Goal: Find specific page/section: Find specific page/section

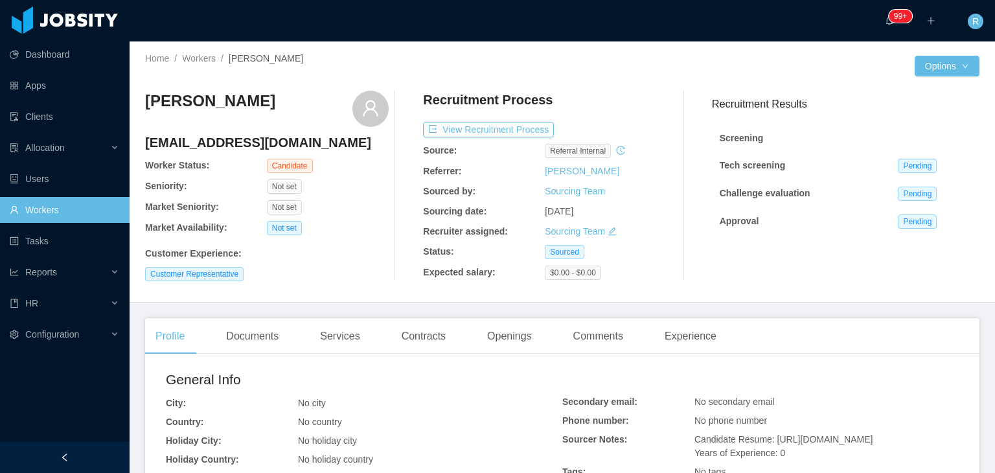
scroll to position [130, 0]
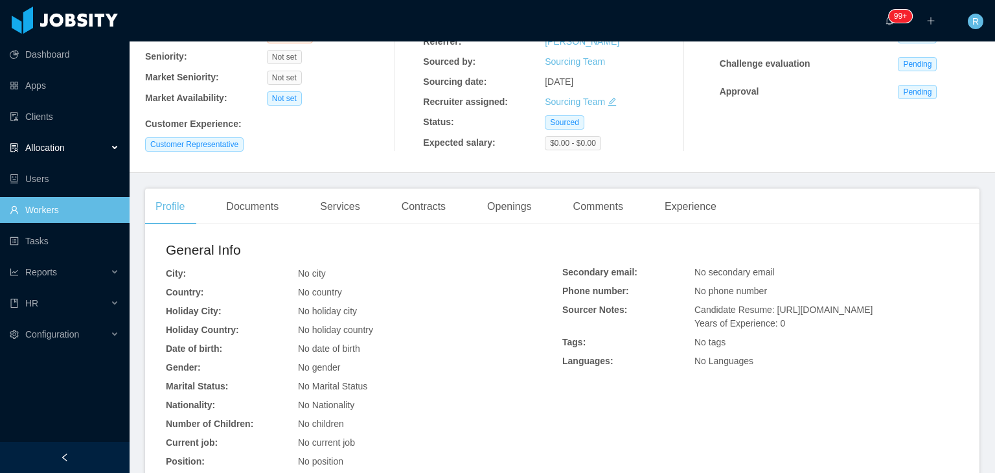
click at [111, 150] on div "Allocation" at bounding box center [65, 148] width 130 height 26
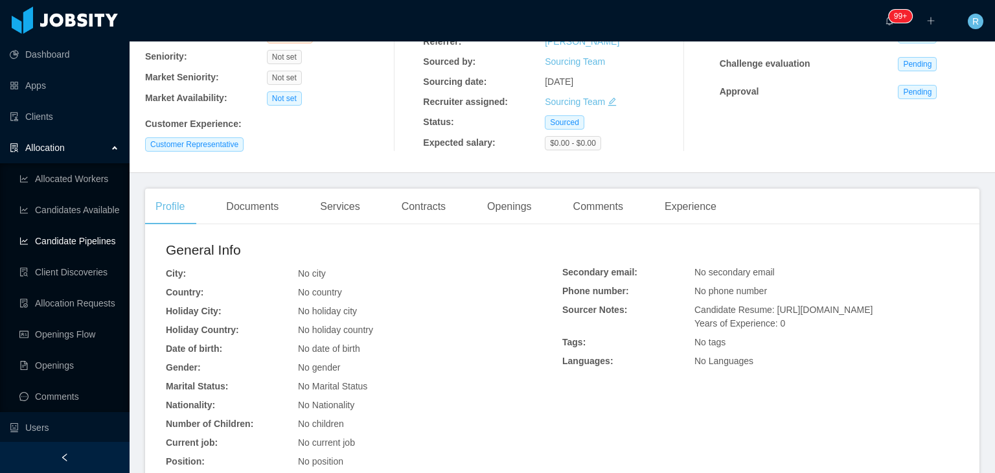
click at [74, 242] on link "Candidate Pipelines" at bounding box center [69, 241] width 100 height 26
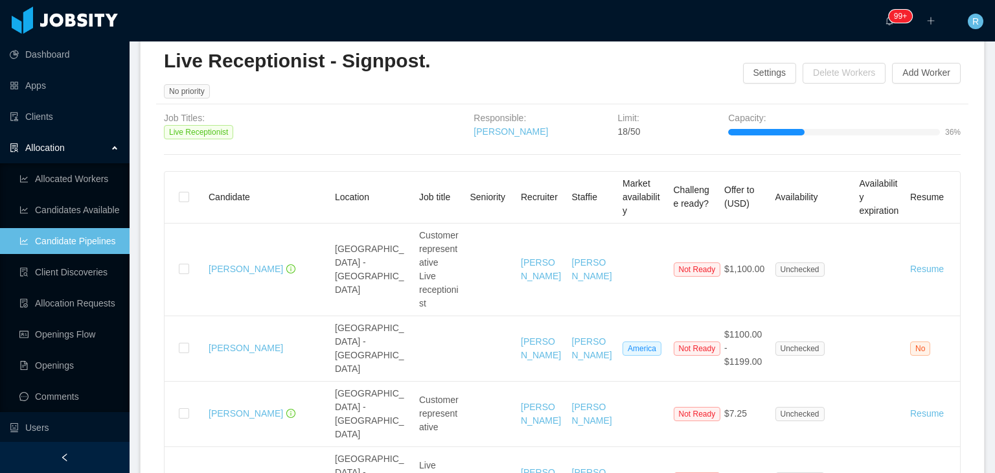
scroll to position [592, 0]
drag, startPoint x: 613, startPoint y: 155, endPoint x: 640, endPoint y: 154, distance: 26.6
click at [640, 140] on div "Limit: 18/50" at bounding box center [650, 126] width 66 height 28
click at [627, 137] on span "18/50" at bounding box center [628, 132] width 23 height 10
drag, startPoint x: 611, startPoint y: 141, endPoint x: 639, endPoint y: 153, distance: 31.0
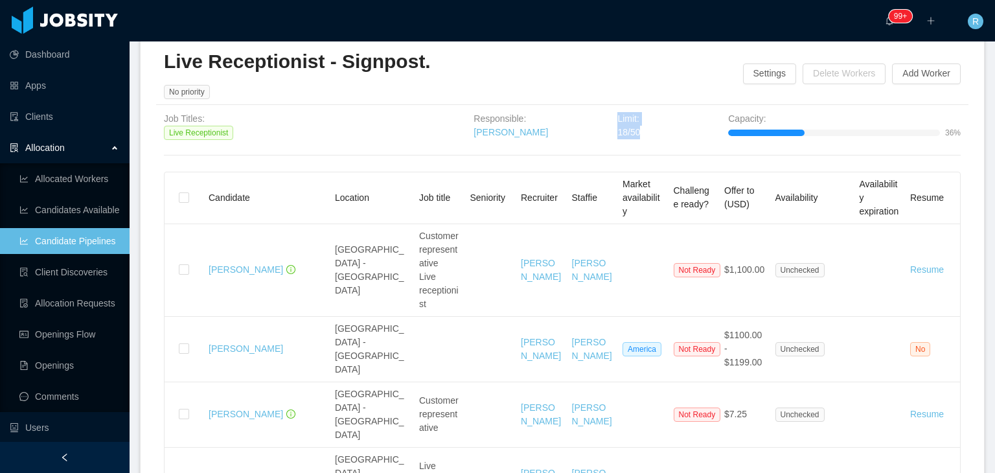
click at [639, 140] on div "Job Titles: Live Receptionist Responsible: [PERSON_NAME] Limit: 18/50 Capacity:…" at bounding box center [562, 126] width 796 height 28
click at [627, 137] on span "18/50" at bounding box center [628, 132] width 23 height 10
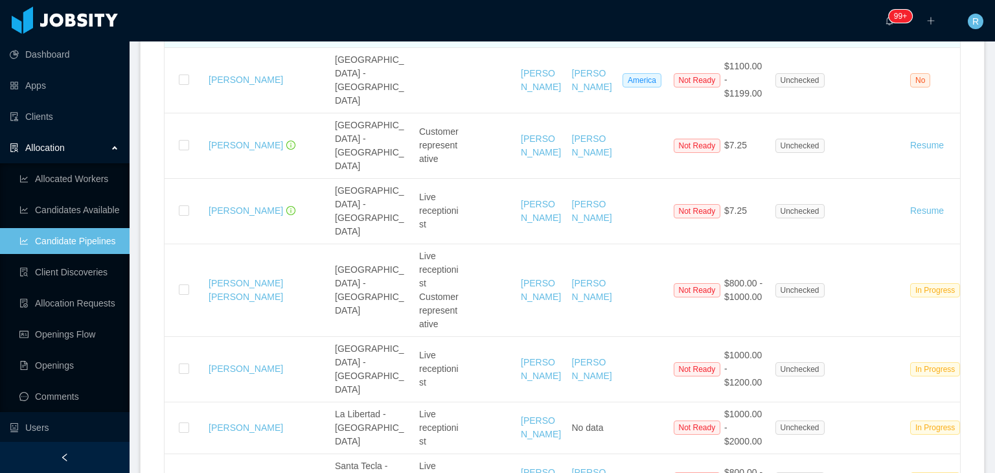
scroll to position [875, 0]
